Goal: Task Accomplishment & Management: Complete application form

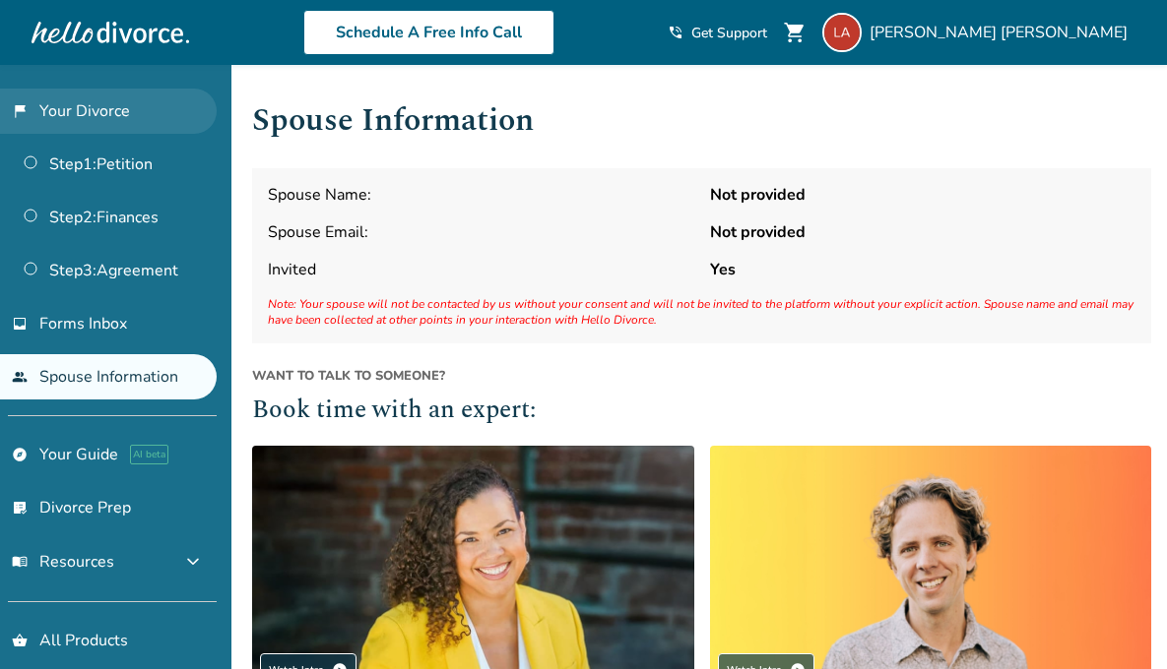
click at [90, 108] on link "flag_2 Your Divorce" at bounding box center [108, 111] width 217 height 45
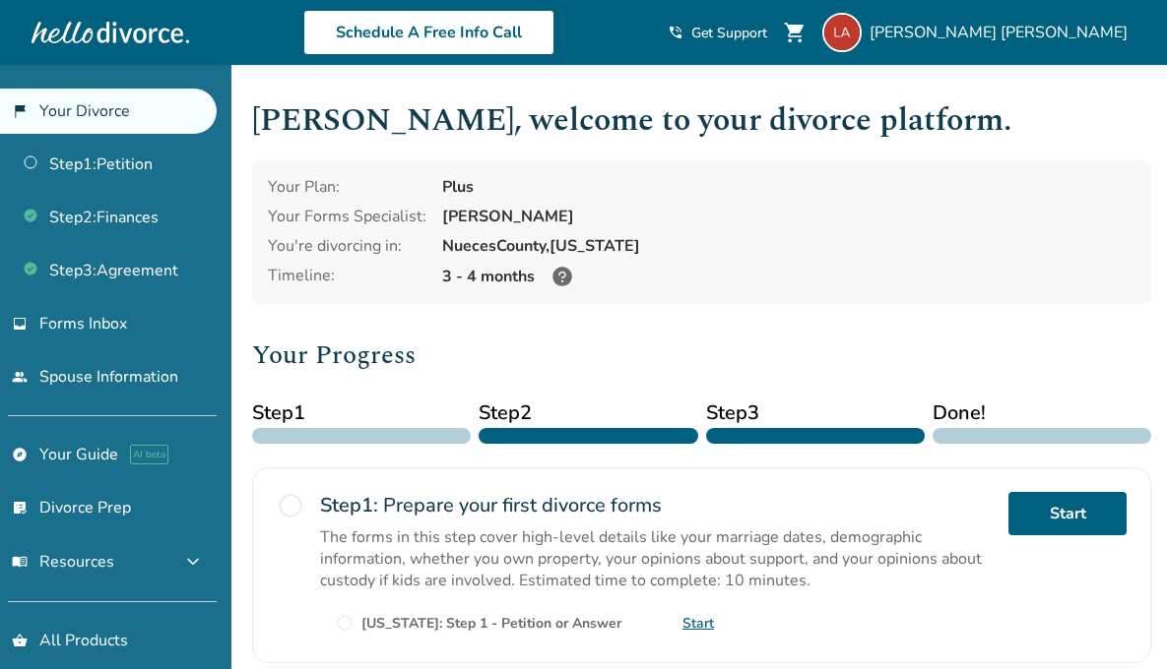
scroll to position [19, 0]
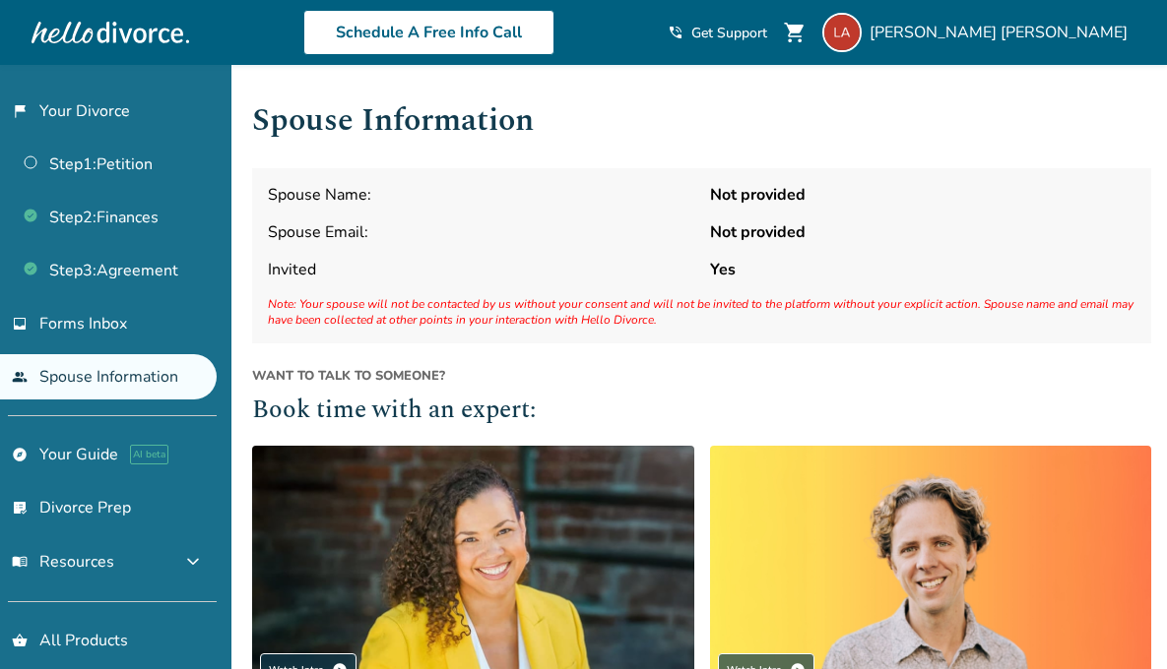
click at [321, 220] on div "Spouse Name: Not provided Spouse Email: Not provided Invited Yes Note: Your spo…" at bounding box center [701, 255] width 899 height 175
click at [90, 158] on link "Step 1 : Petition" at bounding box center [108, 164] width 217 height 45
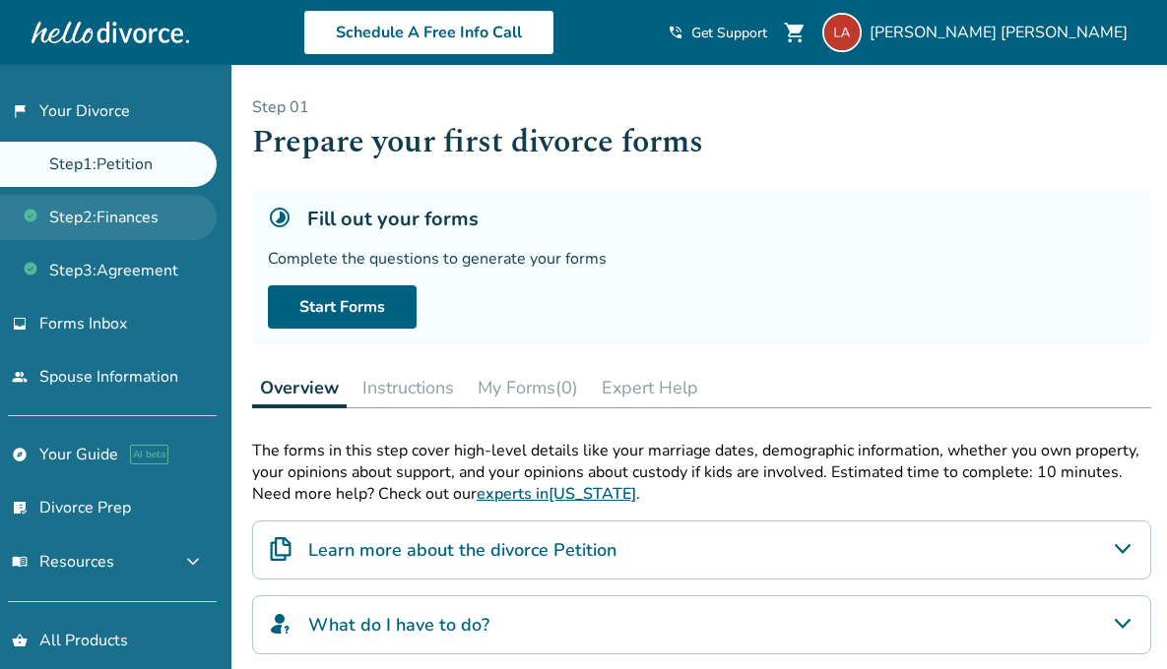
click at [74, 235] on link "Step 2 : Finances" at bounding box center [108, 217] width 217 height 45
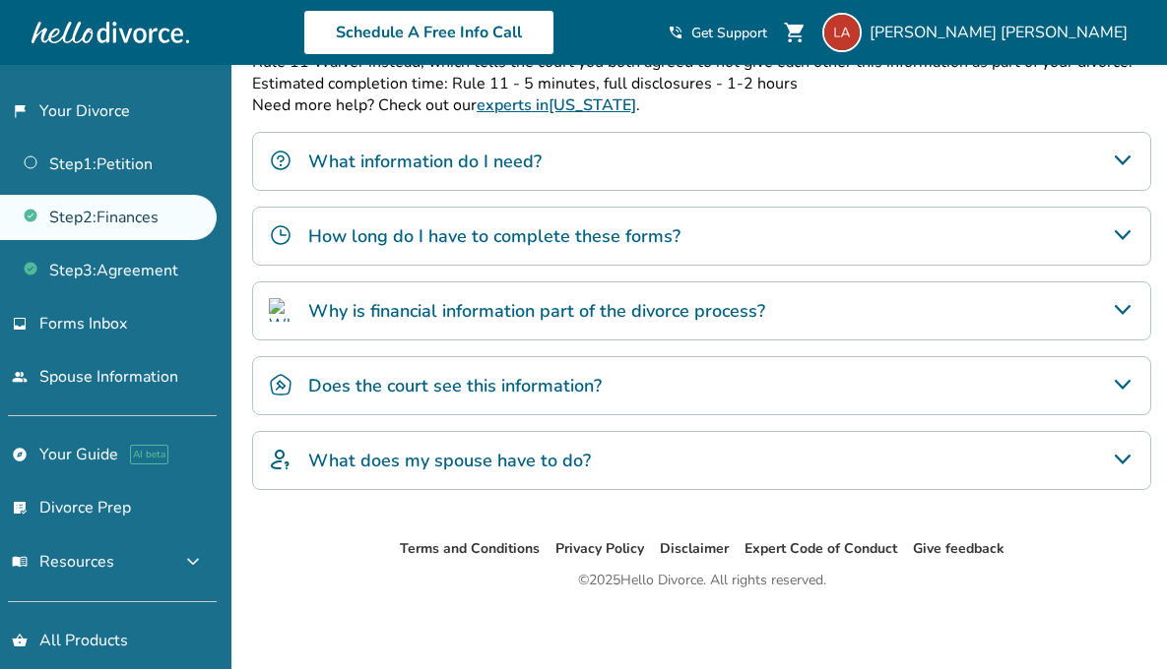
scroll to position [437, 0]
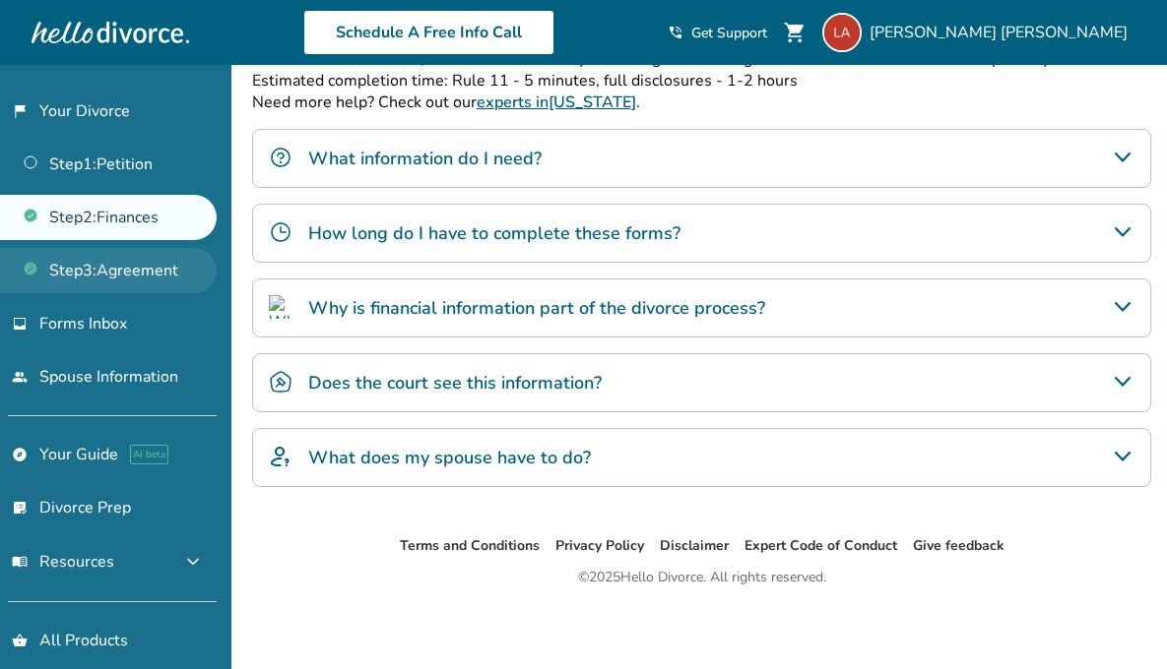
click at [179, 273] on link "Step 3 : Agreement" at bounding box center [108, 270] width 217 height 45
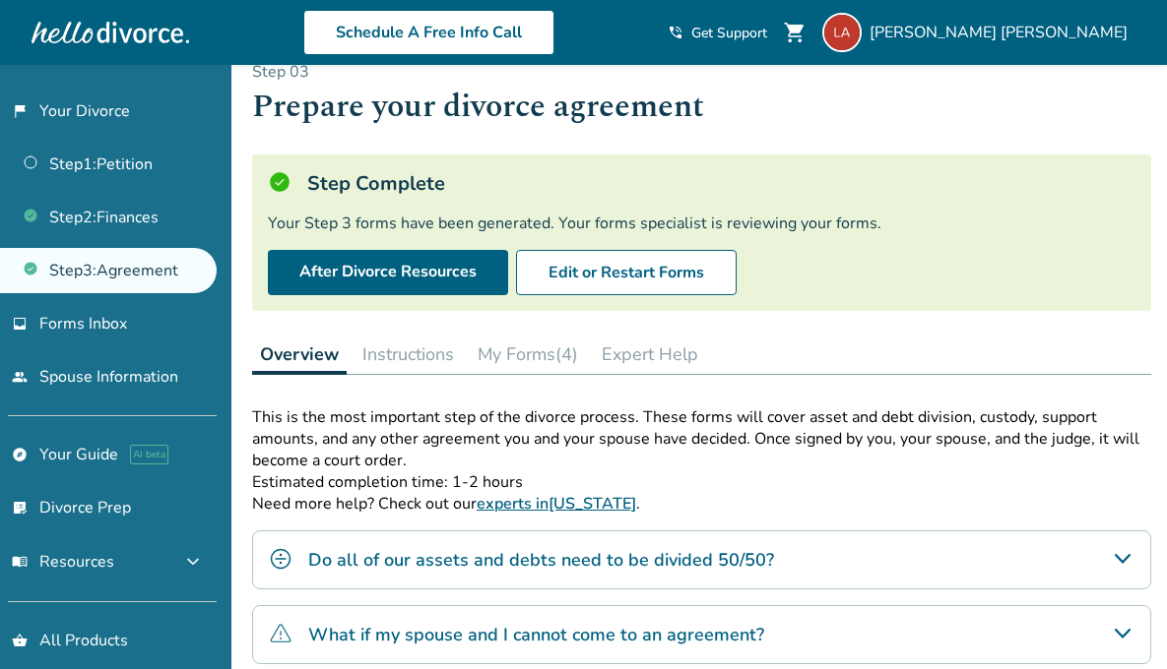
scroll to position [29, 0]
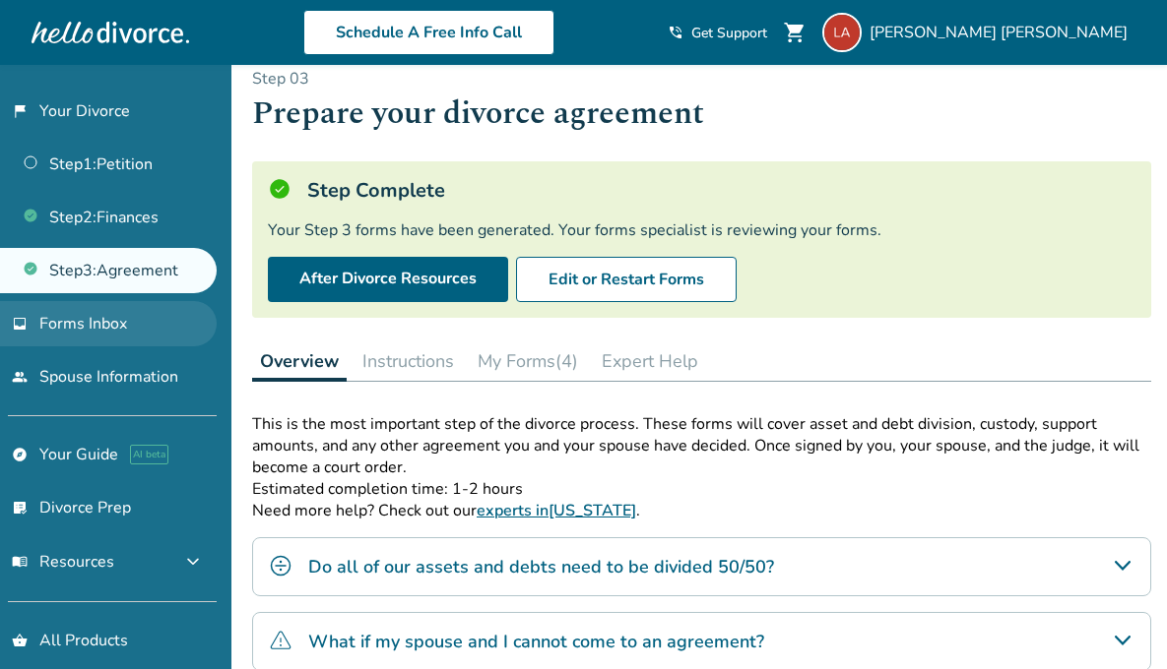
click at [98, 341] on link "inbox Forms Inbox" at bounding box center [108, 323] width 217 height 45
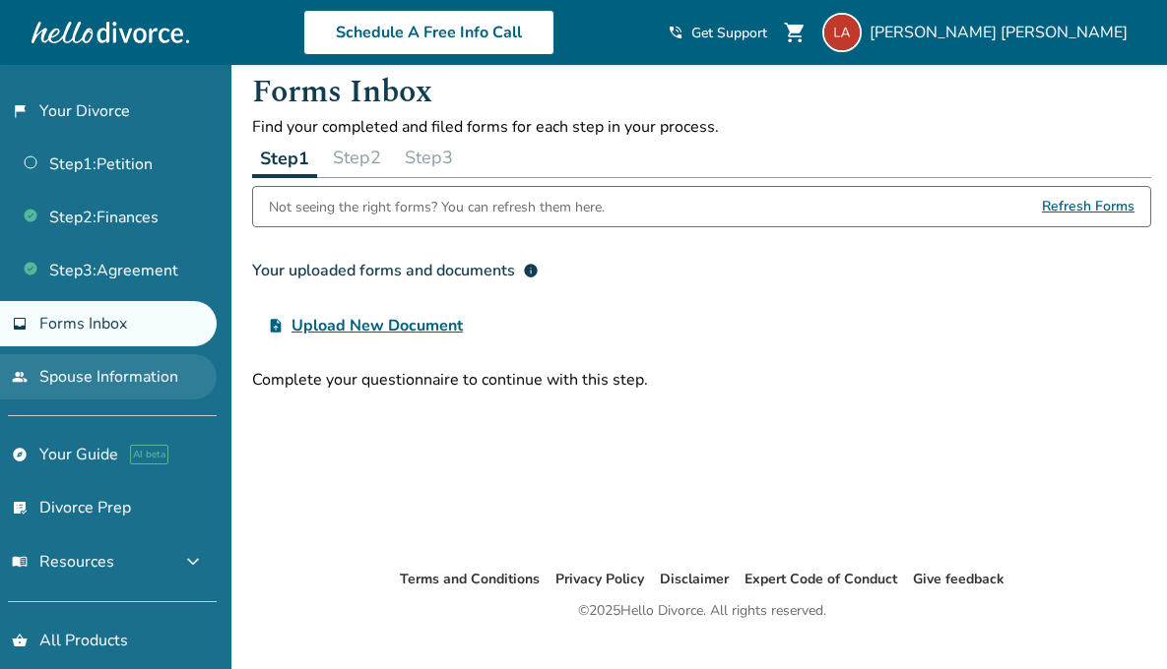
click at [95, 370] on link "people Spouse Information" at bounding box center [108, 376] width 217 height 45
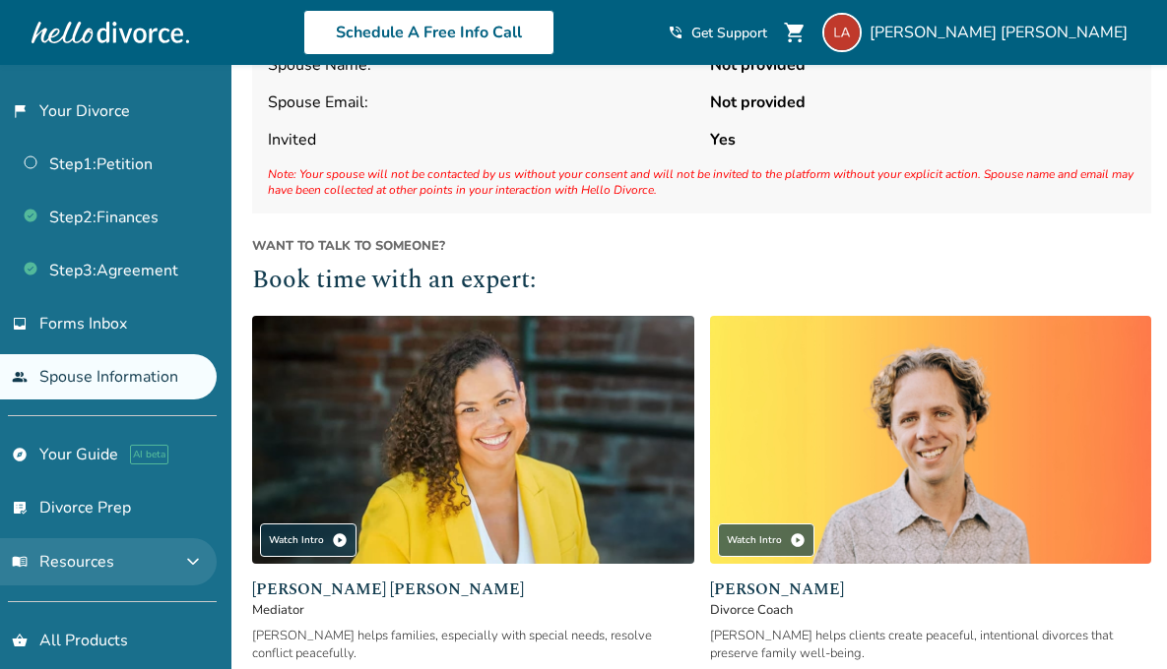
scroll to position [19, 0]
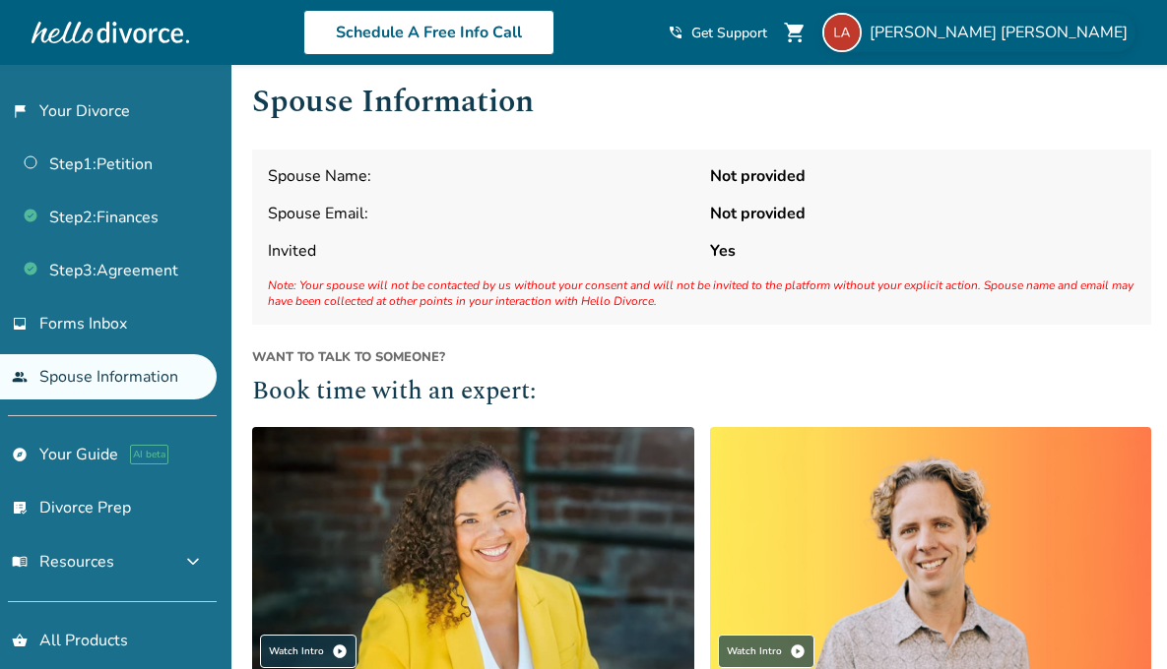
click at [861, 33] on img at bounding box center [841, 32] width 39 height 39
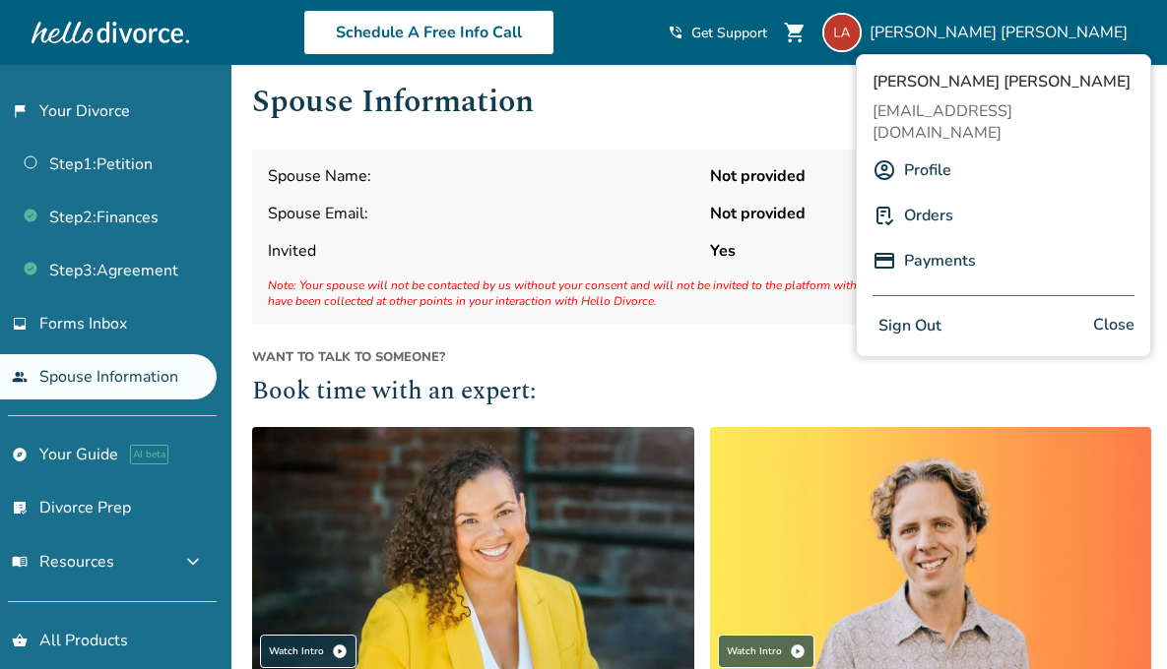
click at [918, 197] on link "Orders" at bounding box center [928, 215] width 49 height 37
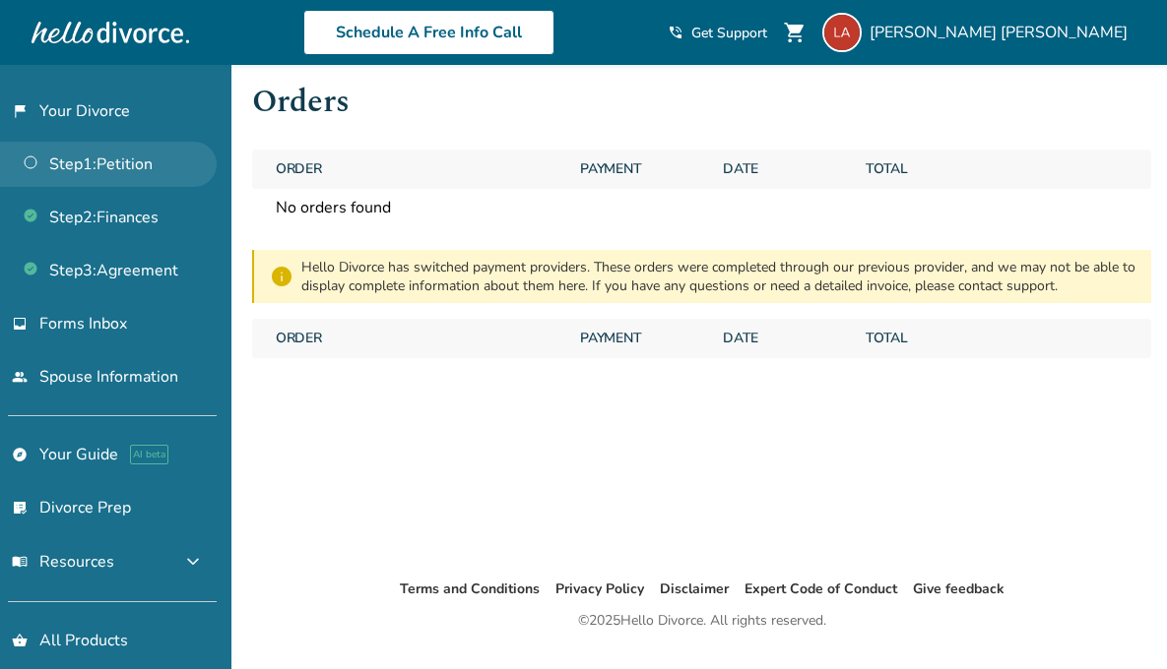
click at [79, 165] on link "Step 1 : Petition" at bounding box center [108, 164] width 217 height 45
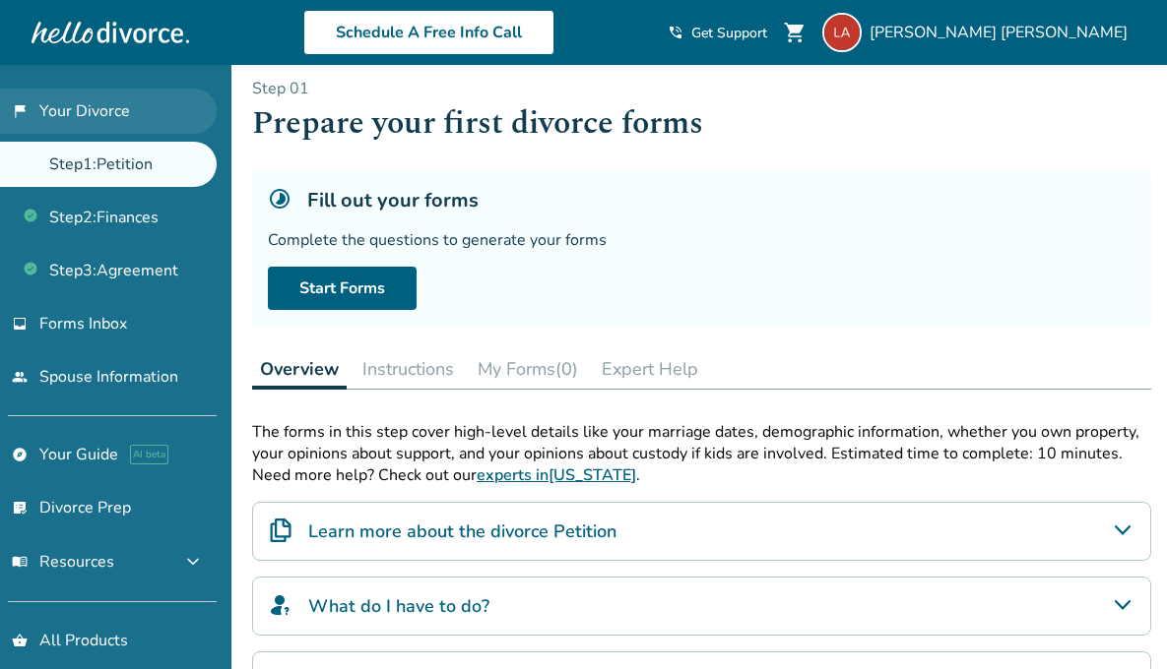
click at [100, 127] on link "flag_2 Your Divorce" at bounding box center [108, 111] width 217 height 45
